Goal: Find contact information: Find contact information

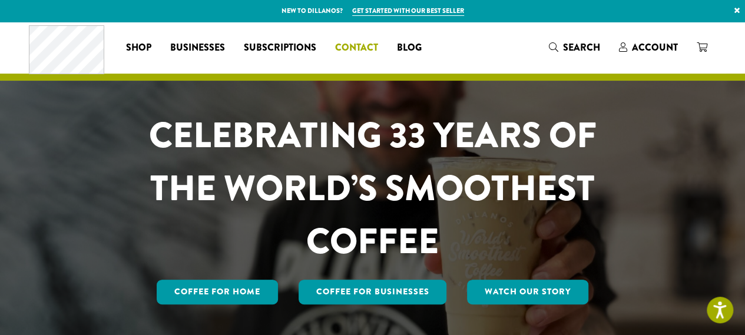
click at [350, 46] on span "Contact" at bounding box center [356, 48] width 43 height 15
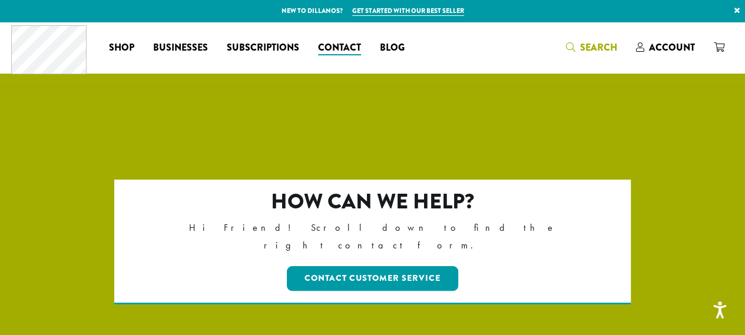
click at [574, 52] on icon "Search" at bounding box center [570, 46] width 9 height 9
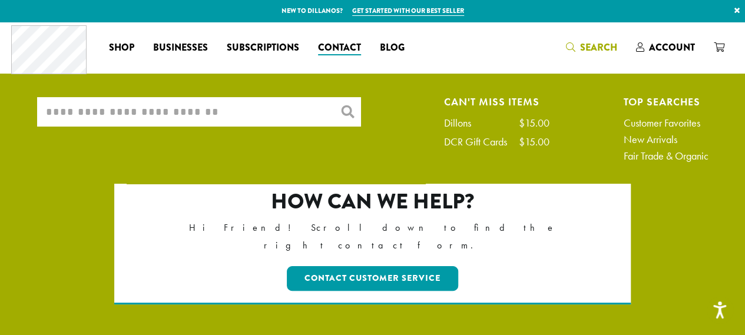
click at [204, 118] on input "What are you searching for?" at bounding box center [199, 111] width 324 height 29
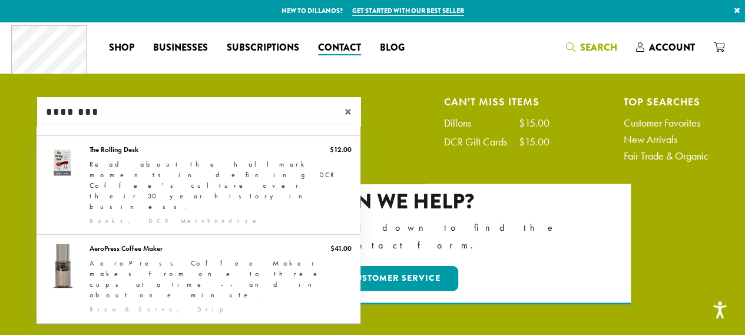
type input "********"
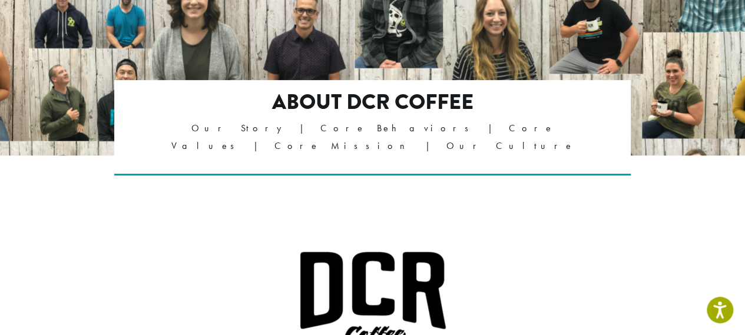
scroll to position [208, 0]
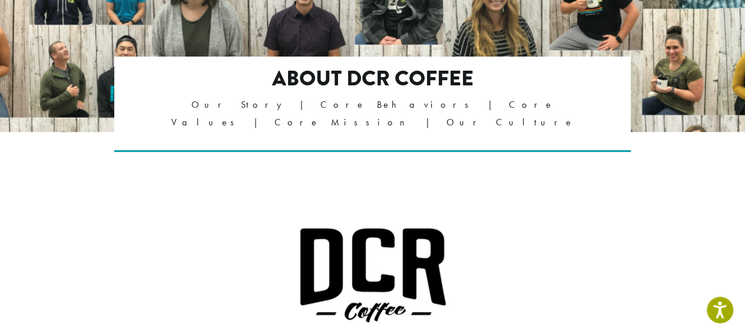
click at [300, 108] on p "Our Story | Core Behaviors | Core Values | Core Mission | Our Culture" at bounding box center [372, 113] width 415 height 35
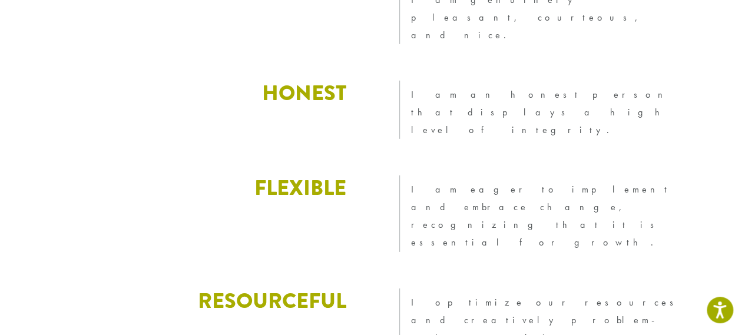
scroll to position [1719, 0]
